Goal: Task Accomplishment & Management: Complete application form

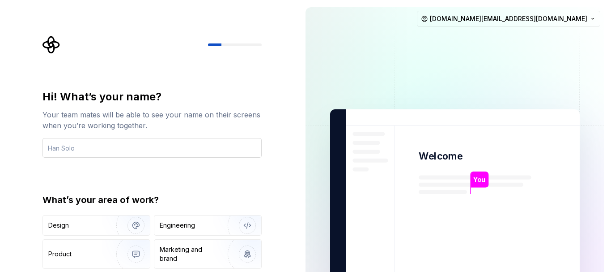
drag, startPoint x: 194, startPoint y: 144, endPoint x: 208, endPoint y: 141, distance: 14.3
click at [195, 144] on input "text" at bounding box center [152, 148] width 219 height 20
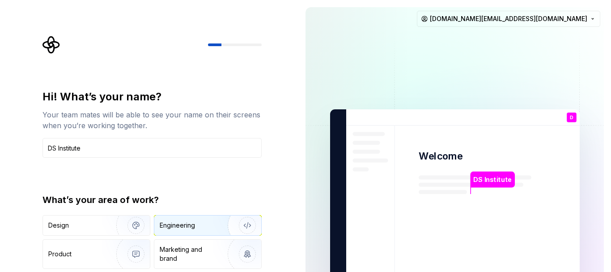
type input "DS Institute"
click at [177, 221] on div "Engineering" at bounding box center [177, 225] width 35 height 9
click at [251, 224] on img "button" at bounding box center [241, 225] width 57 height 60
click at [269, 157] on div "Hi! What’s your name? Your team mates will be able to see your name on their sc…" at bounding box center [154, 179] width 235 height 287
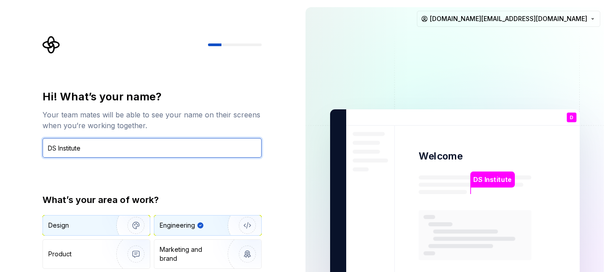
drag, startPoint x: 133, startPoint y: 143, endPoint x: 52, endPoint y: 216, distance: 109.0
click at [102, 168] on div "Hi! What’s your name? Your team mates will be able to see your name on their sc…" at bounding box center [152, 191] width 219 height 203
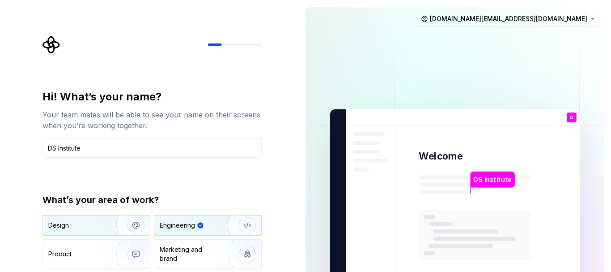
click at [56, 229] on div "Design" at bounding box center [58, 225] width 21 height 9
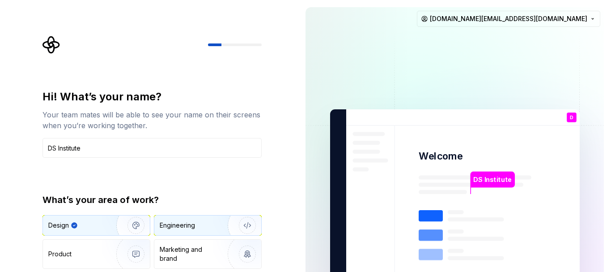
click at [179, 223] on div "Engineering" at bounding box center [177, 225] width 35 height 9
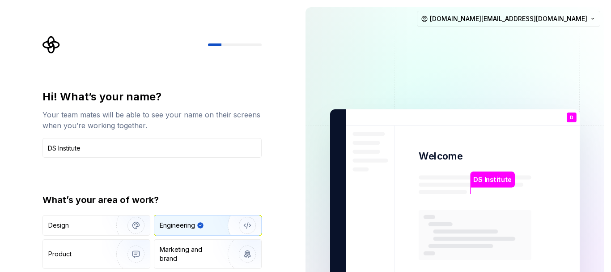
type button "Engineering"
click at [226, 222] on img "button" at bounding box center [241, 225] width 57 height 60
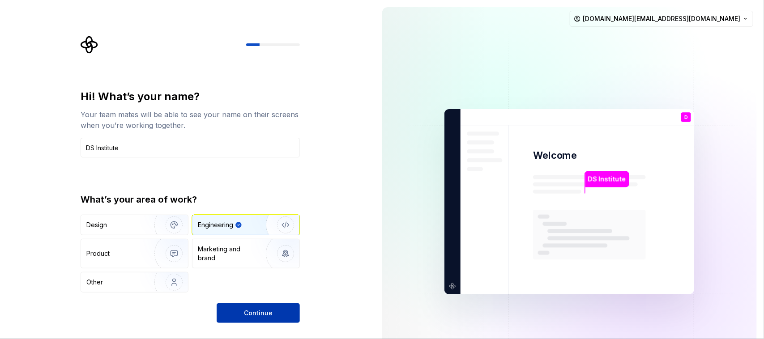
click at [245, 271] on button "Continue" at bounding box center [258, 314] width 83 height 20
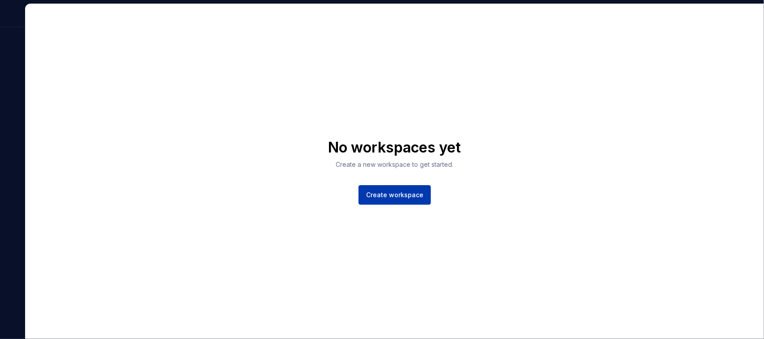
click at [409, 196] on span "Create workspace" at bounding box center [394, 195] width 57 height 9
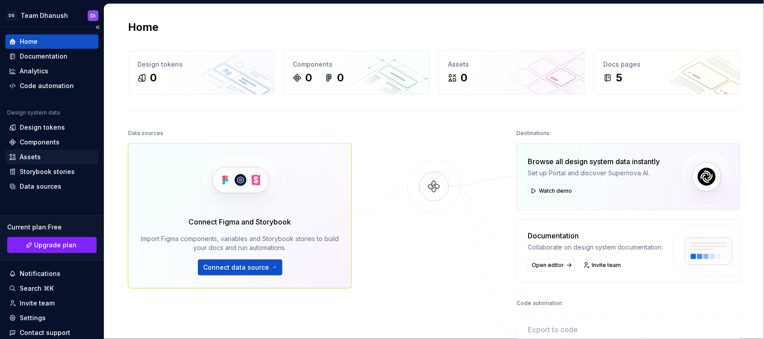
click at [18, 156] on div "Assets" at bounding box center [52, 157] width 86 height 9
